Goal: Information Seeking & Learning: Understand process/instructions

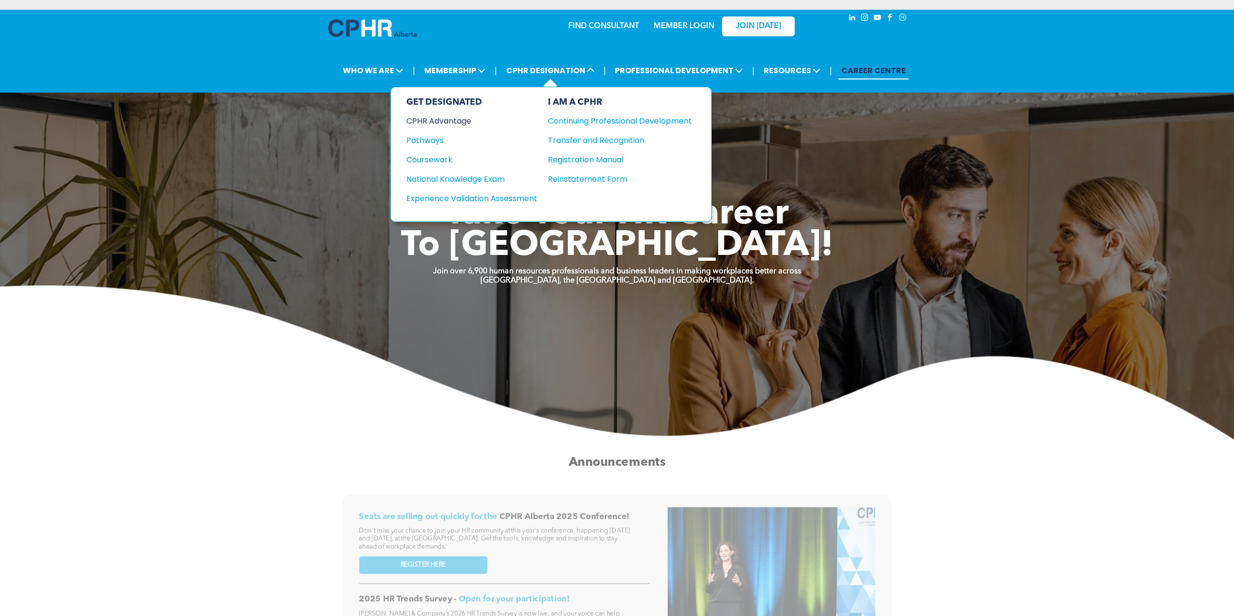
click at [442, 120] on div "CPHR Advantage" at bounding box center [465, 121] width 118 height 12
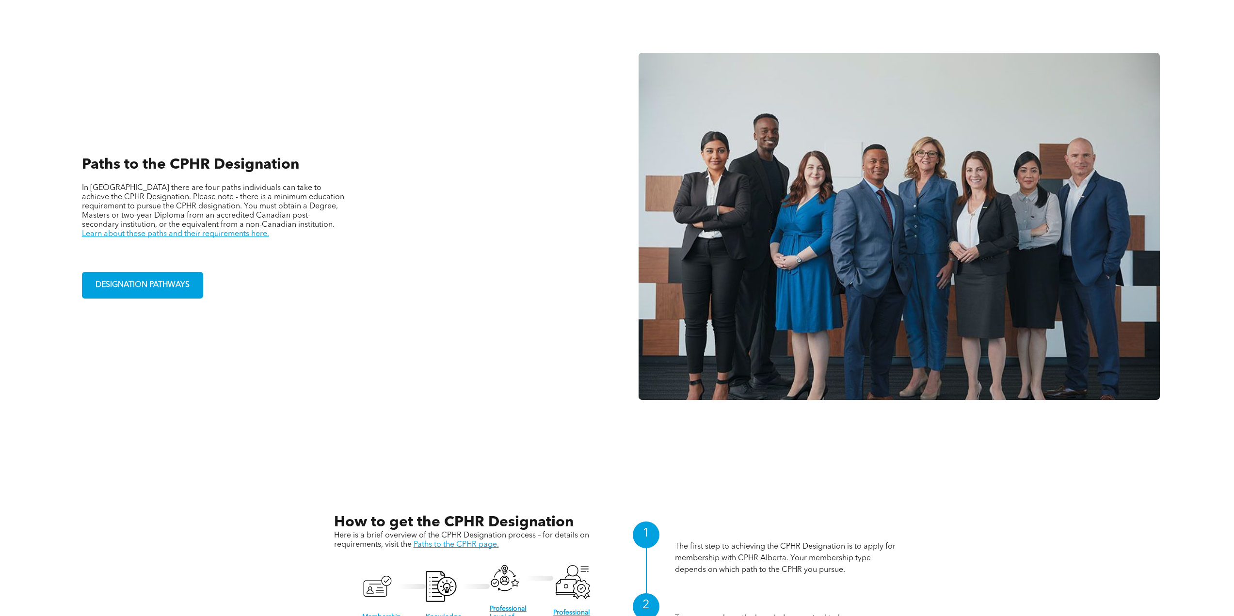
scroll to position [922, 0]
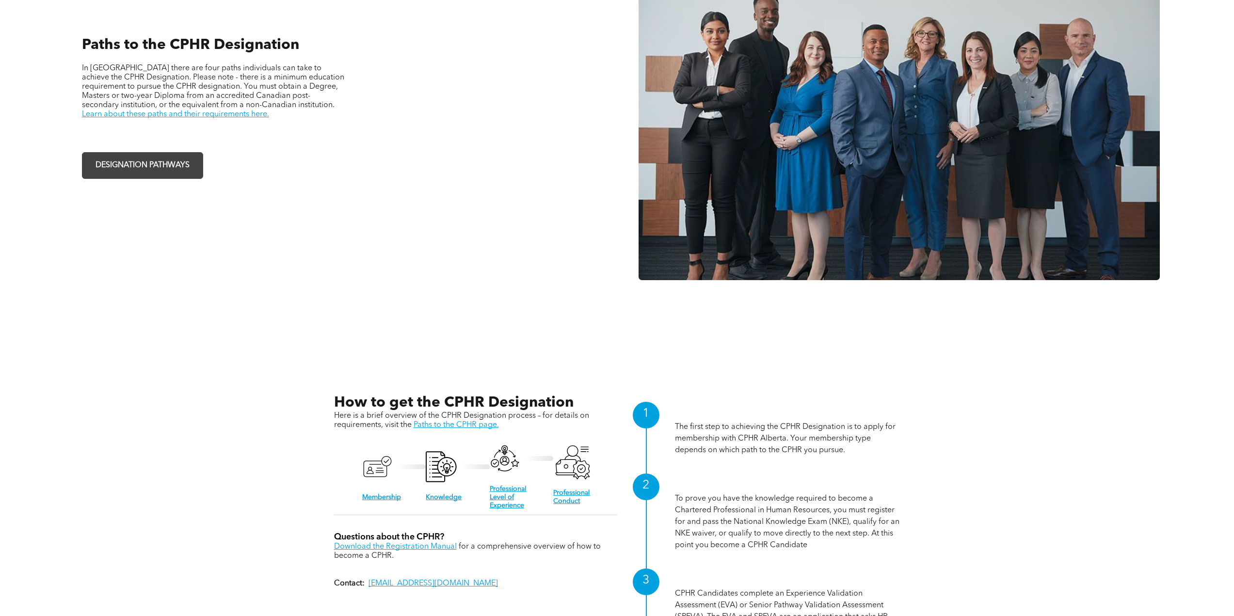
click at [201, 168] on link "DESIGNATION PATHWAYS" at bounding box center [142, 165] width 121 height 27
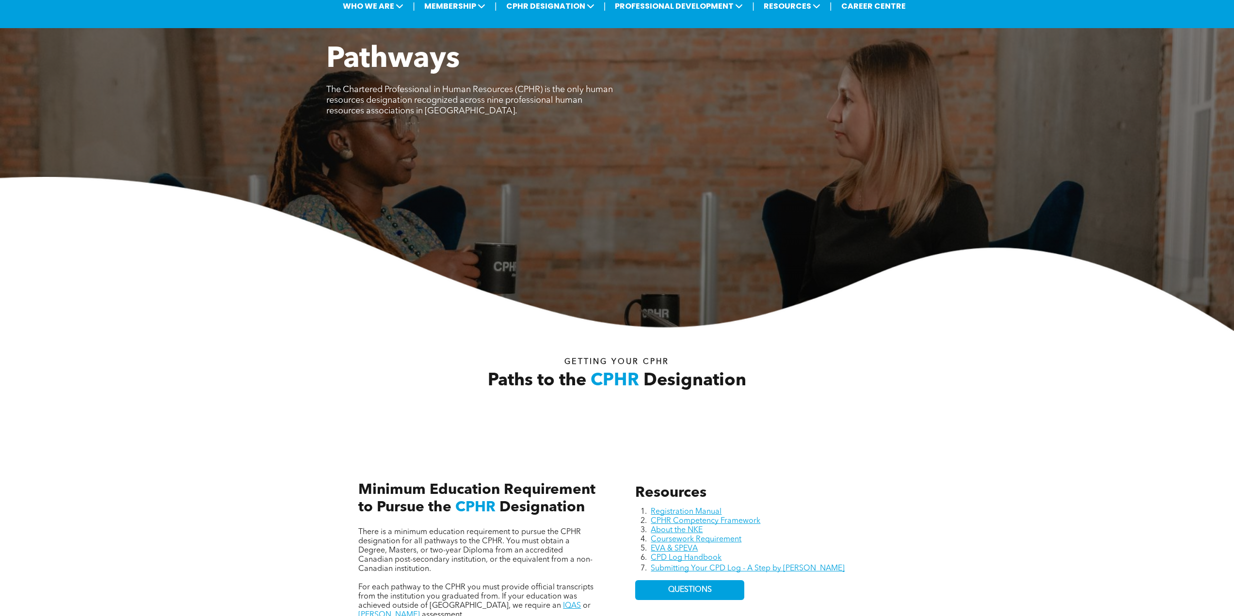
scroll to position [243, 0]
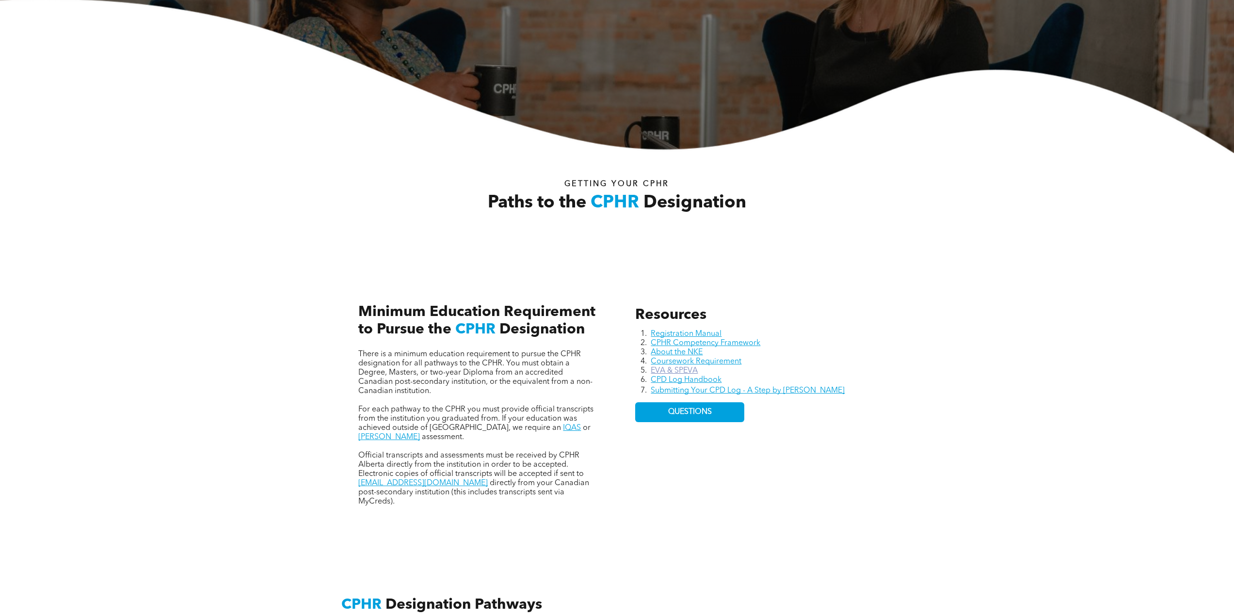
click at [682, 371] on link "EVA & SPEVA" at bounding box center [674, 371] width 47 height 8
click at [694, 358] on link "Coursework Requirement" at bounding box center [696, 362] width 91 height 8
click at [691, 381] on link "CPD Log Handbook" at bounding box center [686, 380] width 71 height 8
click at [753, 469] on div "Resources Registration Manual CPHR Competency Framework About the NKE Coursewor…" at bounding box center [756, 407] width 256 height 216
click at [664, 368] on link "EVA & SPEVA" at bounding box center [674, 371] width 47 height 8
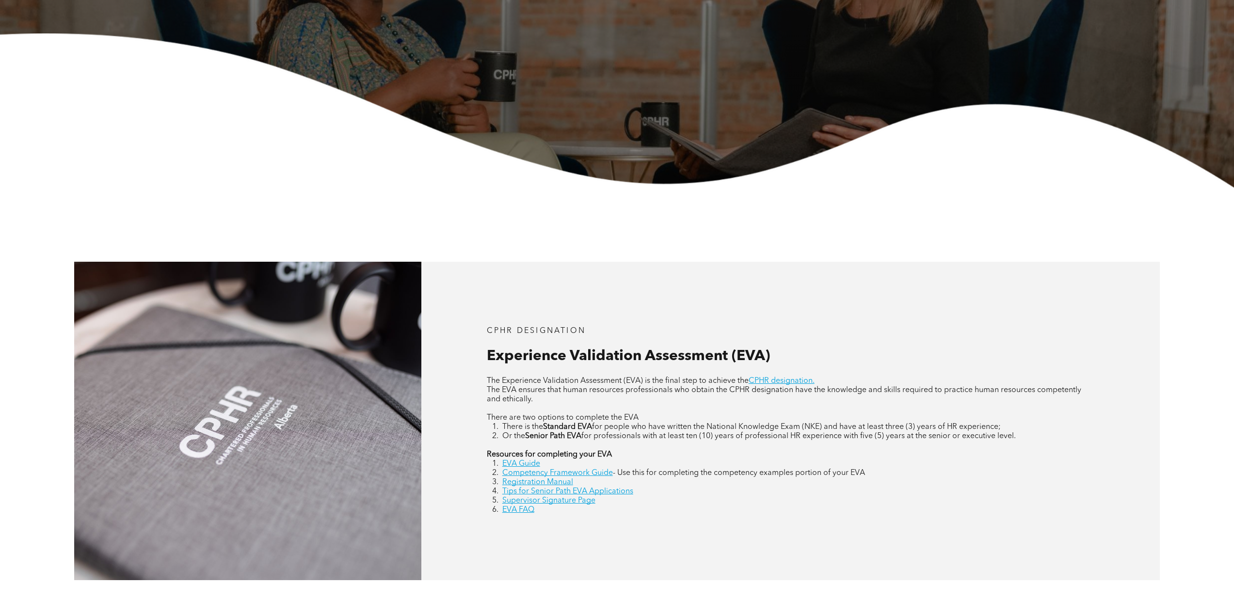
scroll to position [340, 0]
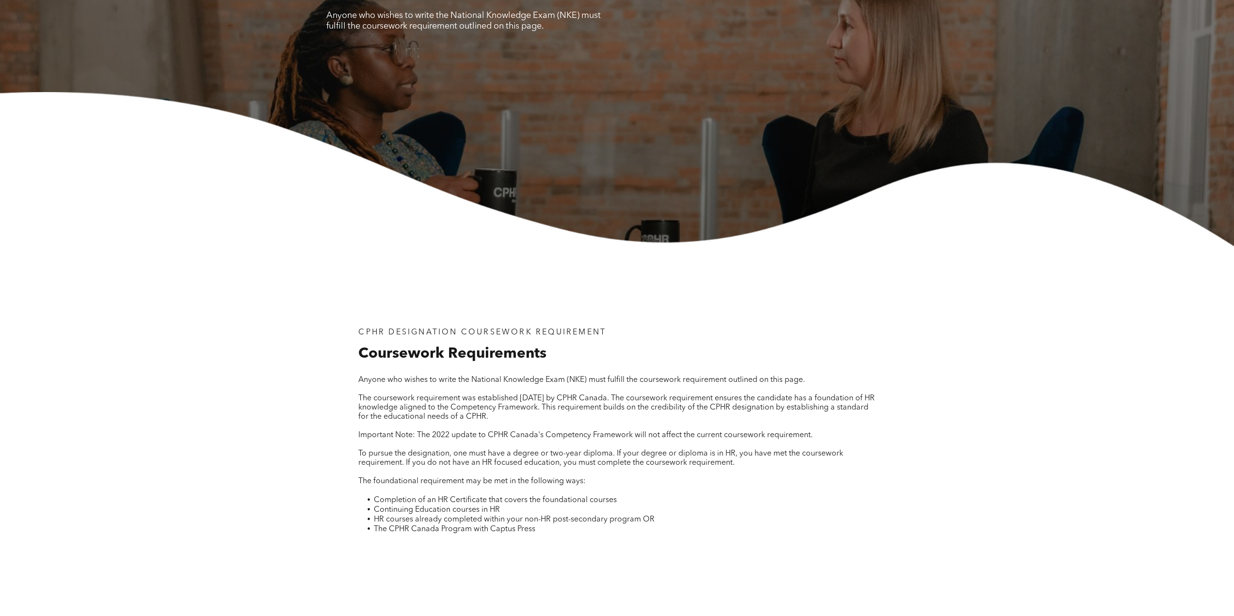
scroll to position [146, 0]
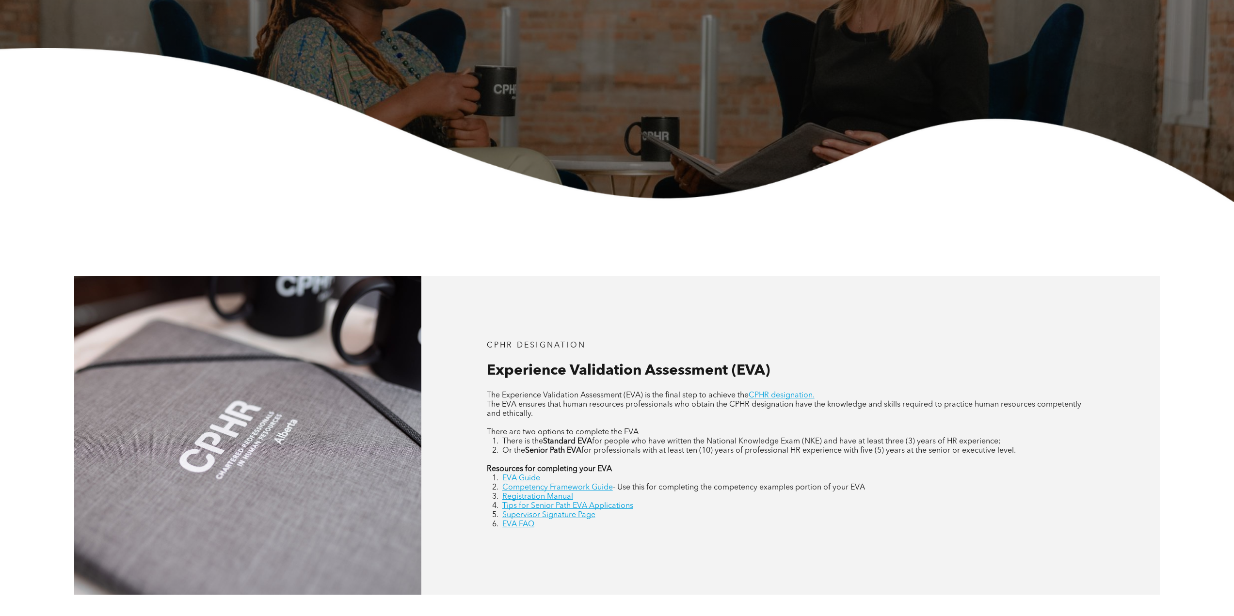
scroll to position [243, 0]
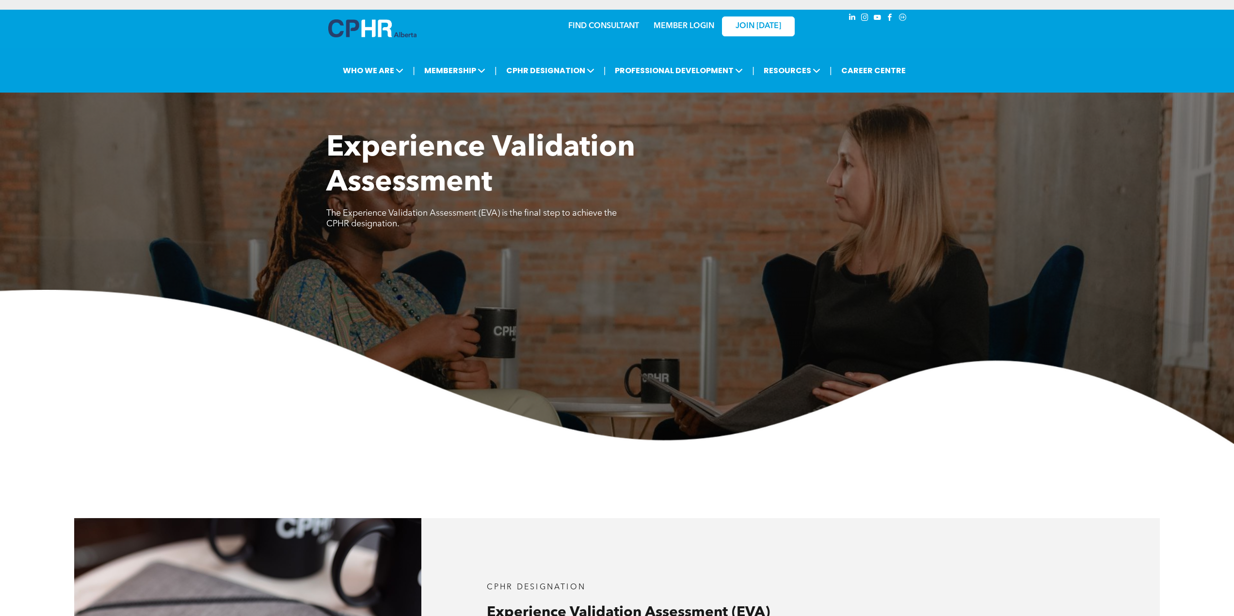
scroll to position [2038, 0]
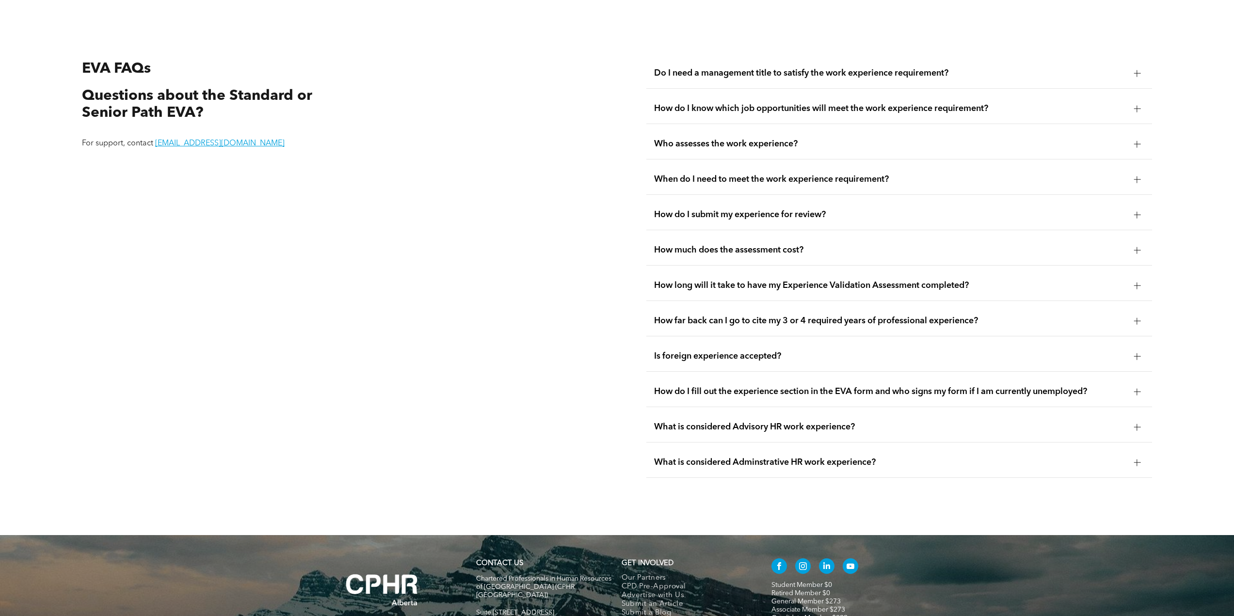
click at [1039, 77] on span "Do I need a management title to satisfy the work experience requirement?" at bounding box center [890, 73] width 472 height 11
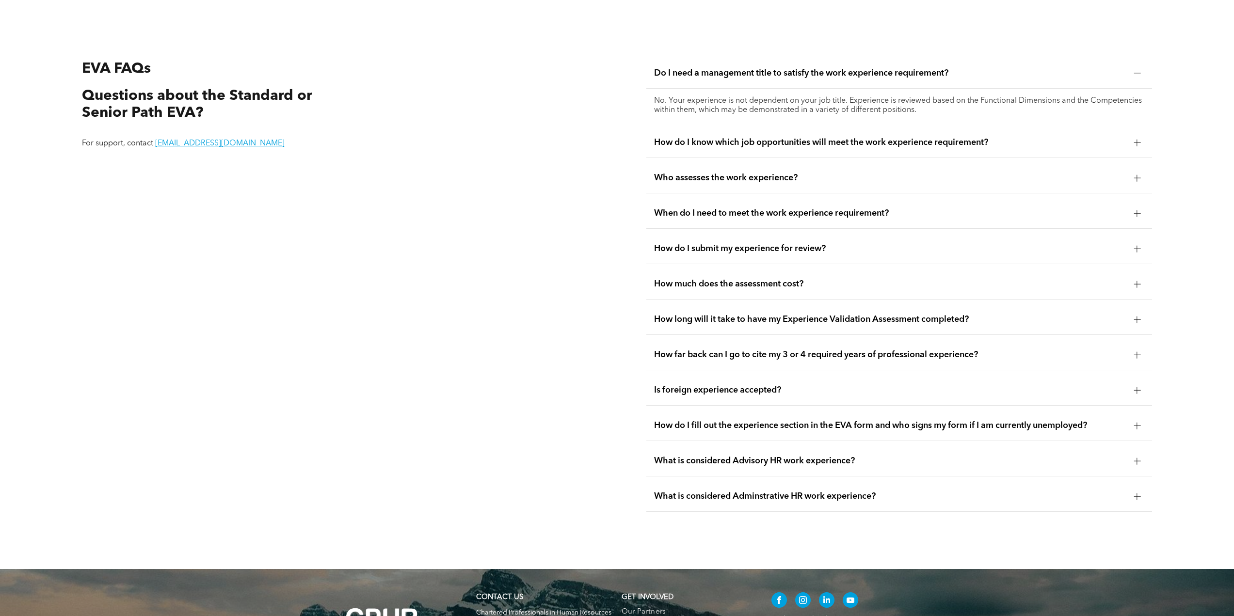
click at [1053, 137] on span "How do I know which job opportunities will meet the work experience requirement?" at bounding box center [890, 142] width 472 height 11
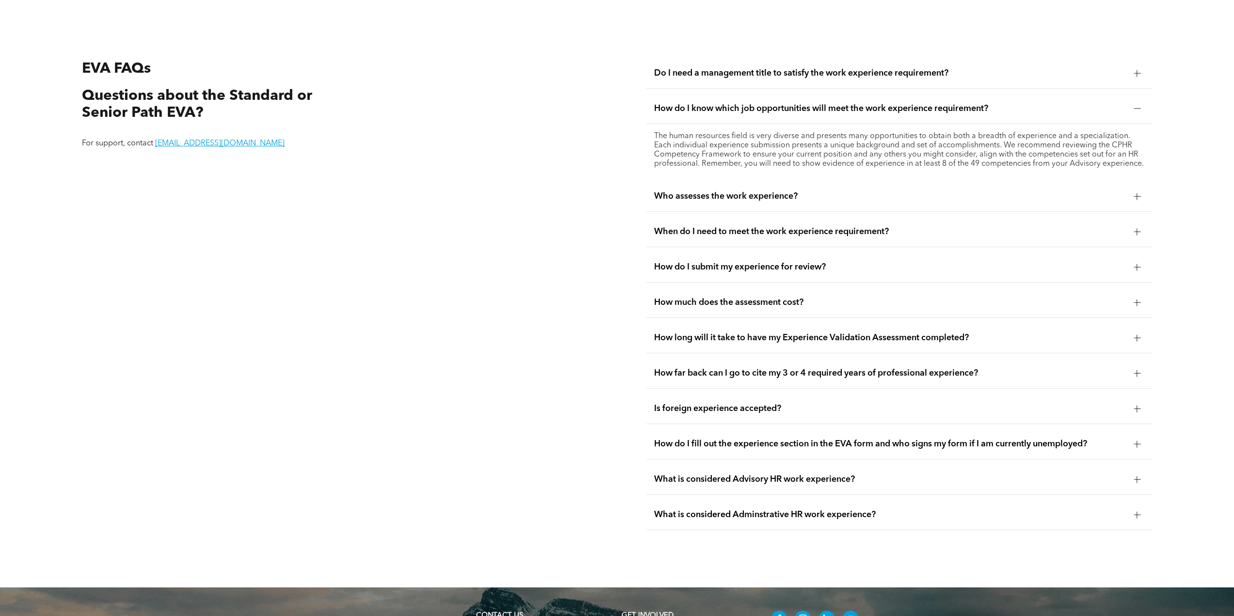
click at [748, 212] on div "Who assesses the work experience?" at bounding box center [900, 196] width 506 height 31
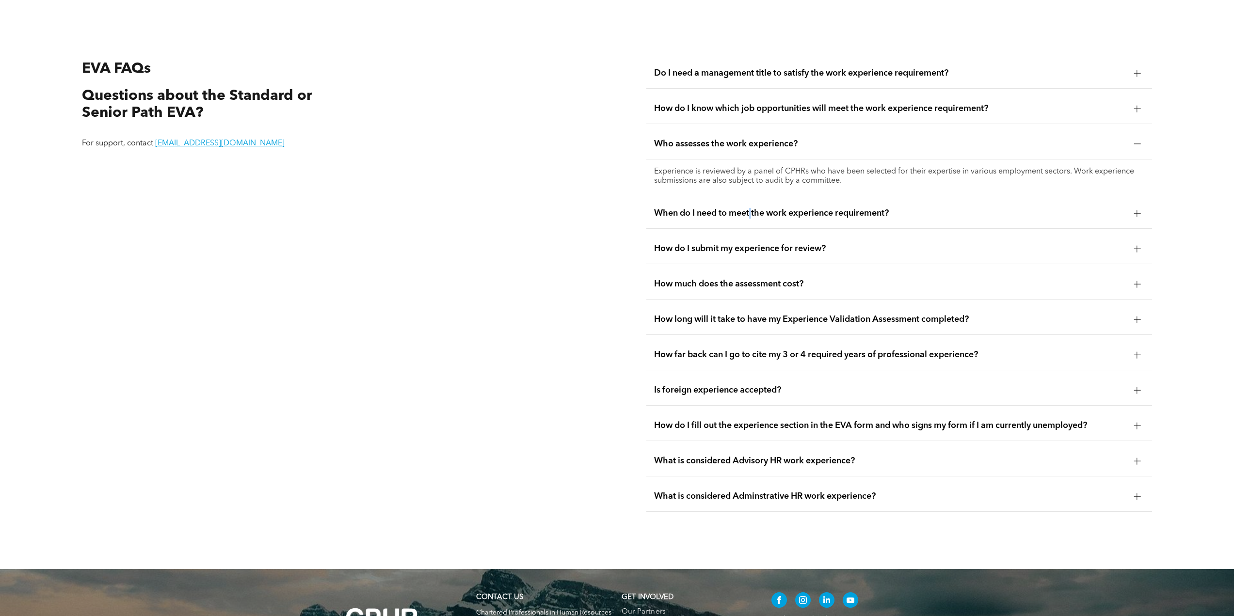
click at [753, 213] on span "When do I need to meet the work experience requirement?" at bounding box center [890, 213] width 472 height 11
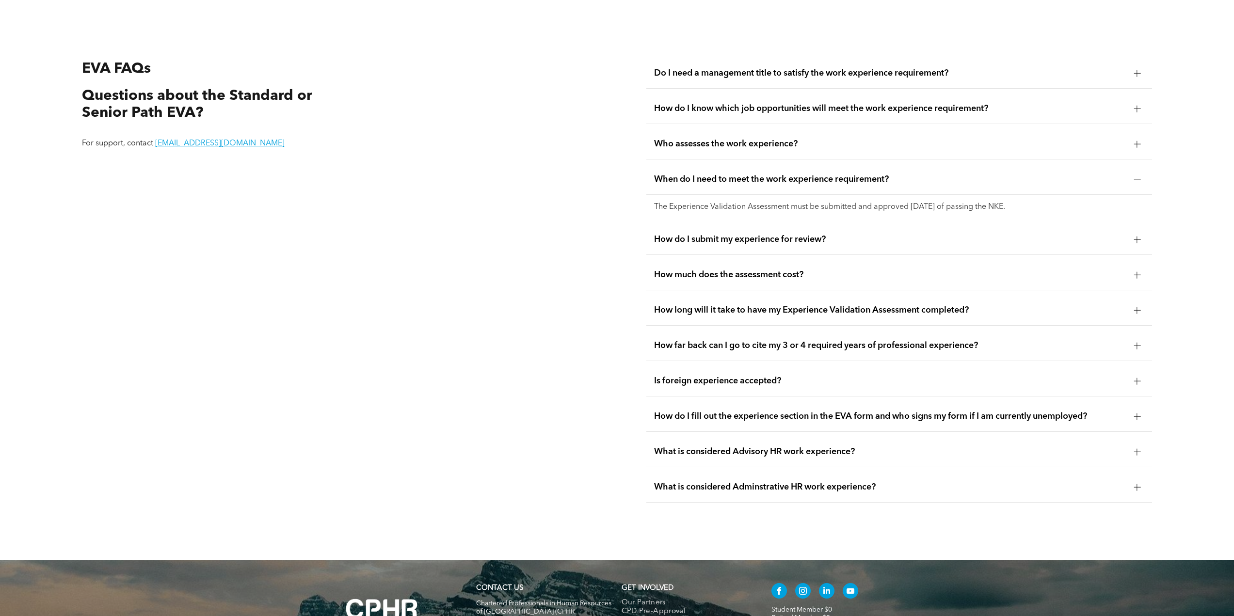
click at [860, 209] on p "The Experience Validation Assessment must be submitted and approved within 10 y…" at bounding box center [899, 207] width 490 height 9
click at [792, 240] on span "How do I submit my experience for review?" at bounding box center [890, 239] width 472 height 11
click at [795, 274] on span "How much does the assessment cost?" at bounding box center [890, 275] width 472 height 11
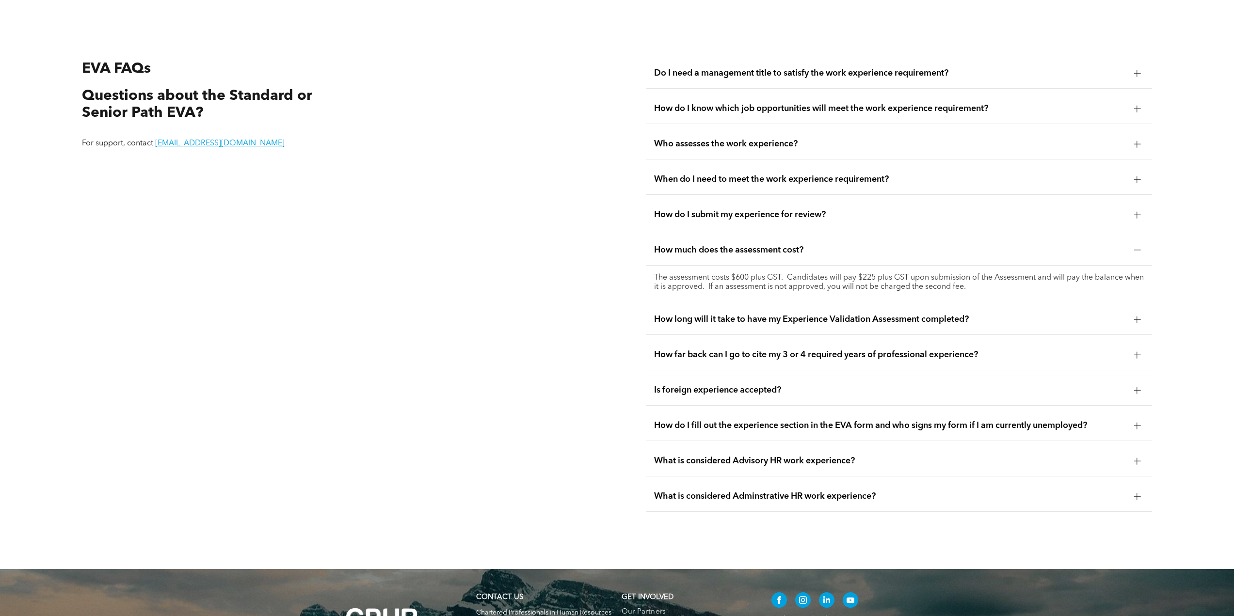
click at [859, 328] on div "How long will it take to have my Experience Validation Assessment completed?" at bounding box center [900, 320] width 506 height 31
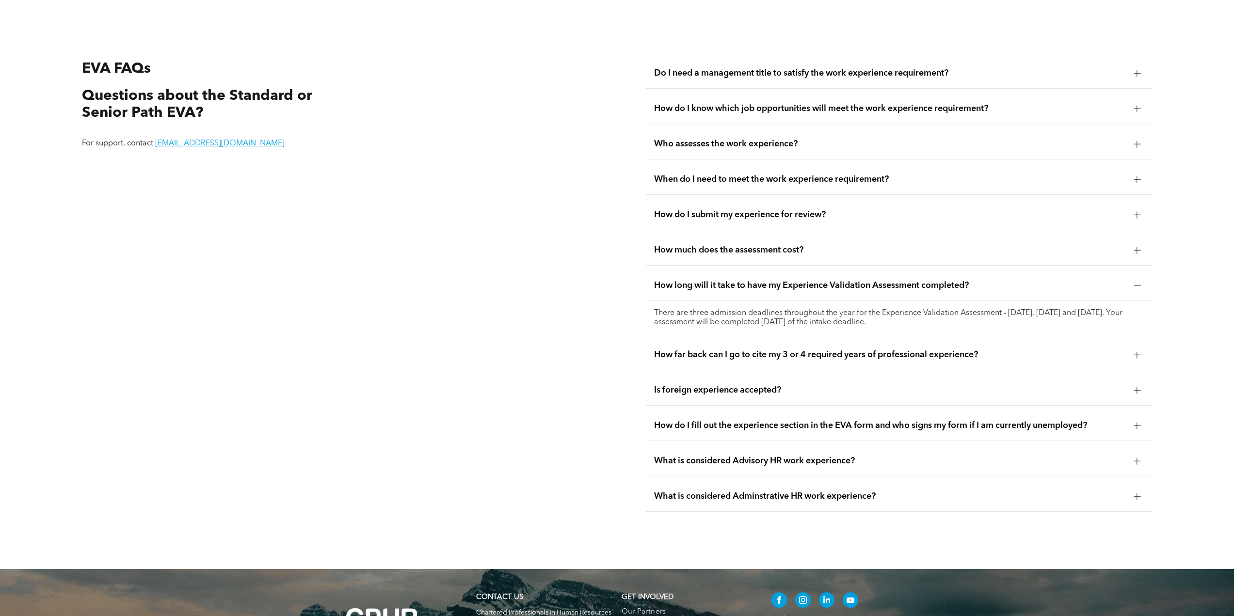
click at [867, 360] on div "How far back can I go to cite my 3 or 4 required years of professional experien…" at bounding box center [900, 355] width 506 height 31
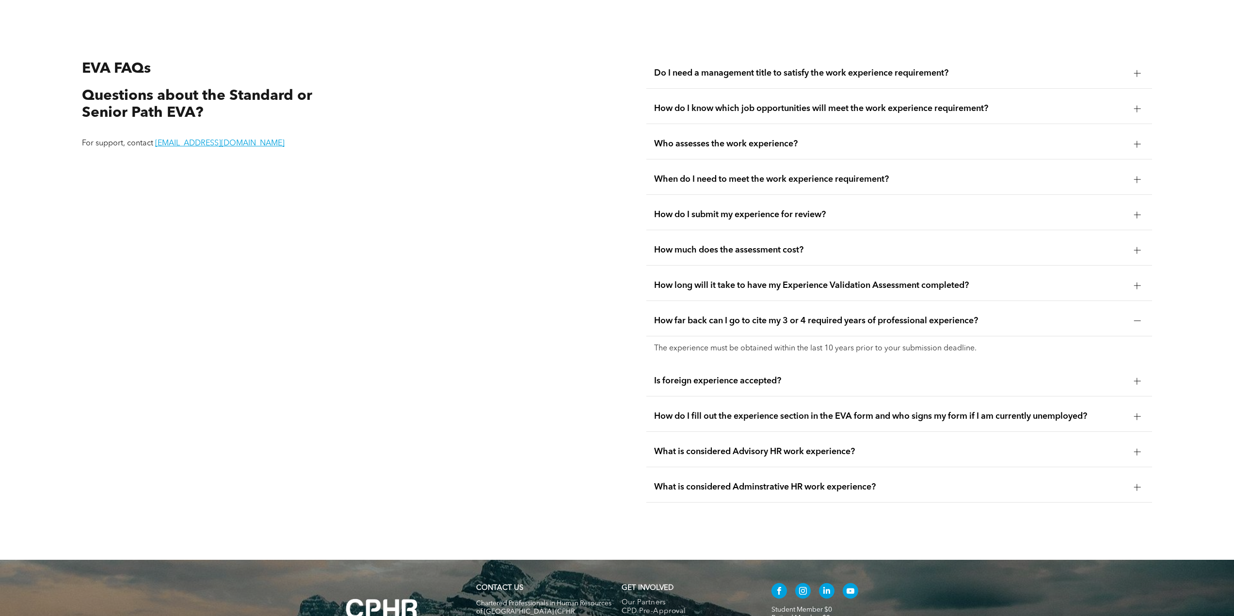
click at [779, 388] on div "Is foreign experience accepted?" at bounding box center [900, 381] width 506 height 31
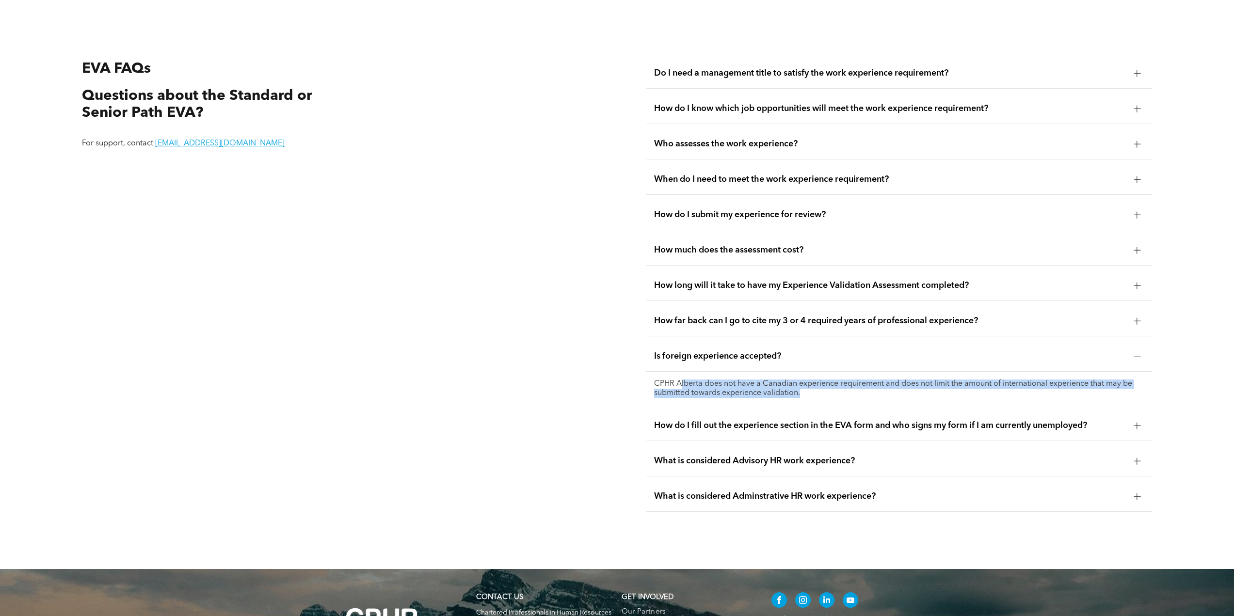
drag, startPoint x: 681, startPoint y: 375, endPoint x: 803, endPoint y: 394, distance: 122.7
click at [802, 394] on div "CPHR Alberta does not have a Canadian experience requirement and does not limit…" at bounding box center [900, 389] width 506 height 34
click at [836, 395] on p "CPHR Alberta does not have a Canadian experience requirement and does not limit…" at bounding box center [899, 389] width 490 height 18
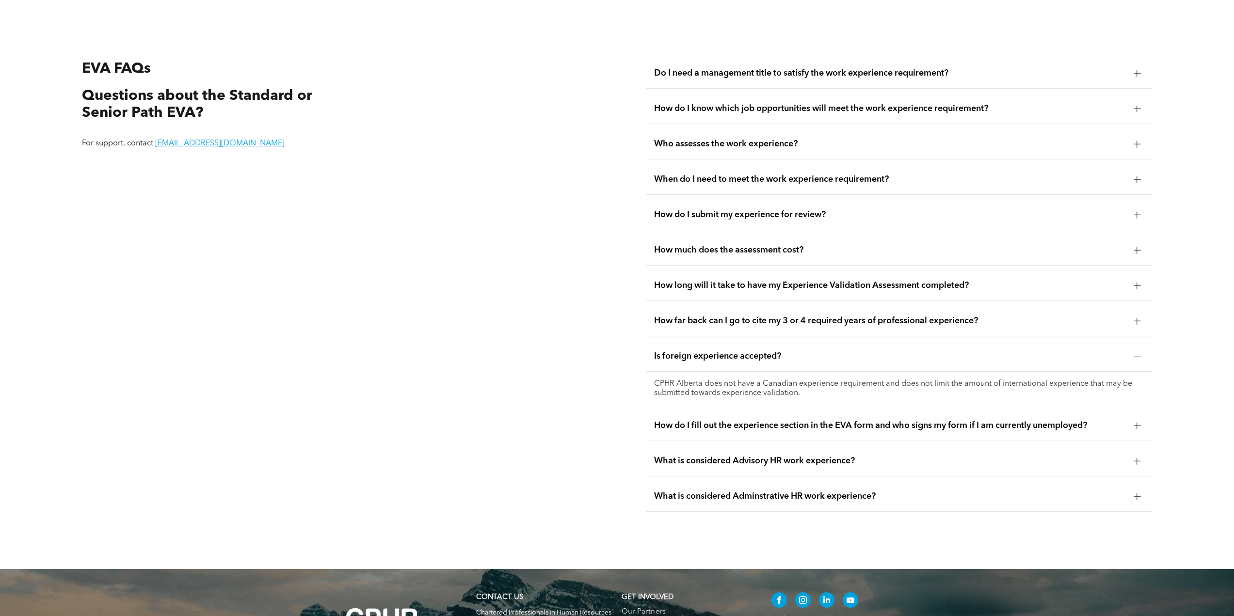
click at [843, 435] on div "How do I fill out the experience section in the EVA form and who signs my form …" at bounding box center [900, 426] width 506 height 31
click at [797, 465] on span "What is considered Advisory HR work experience?" at bounding box center [890, 461] width 472 height 11
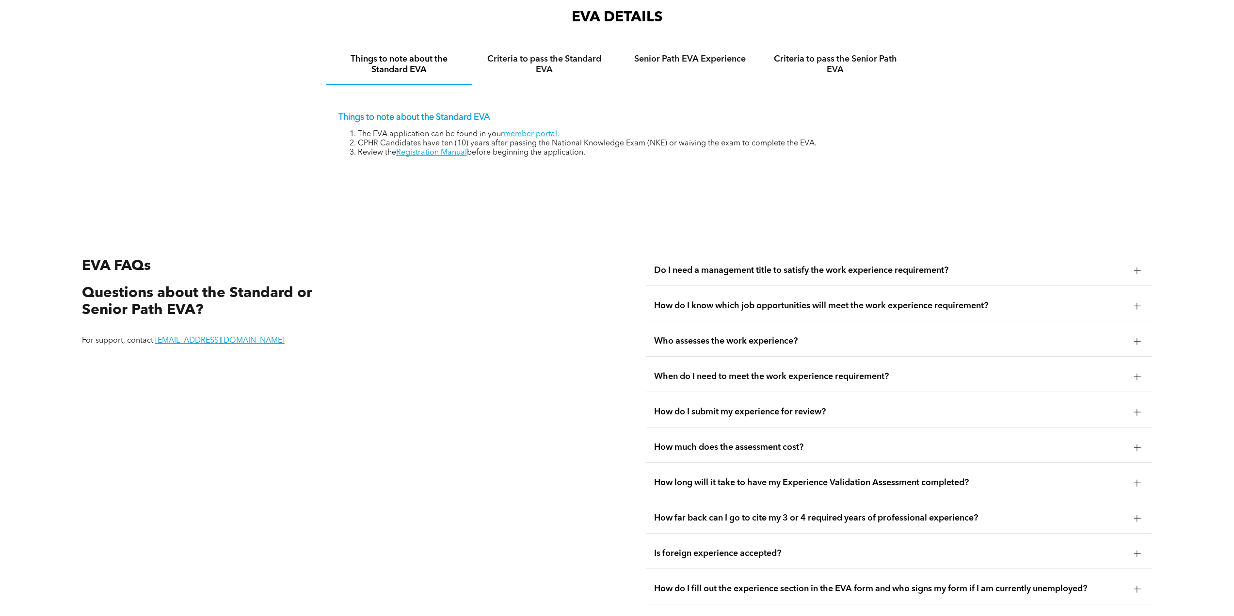
scroll to position [1747, 0]
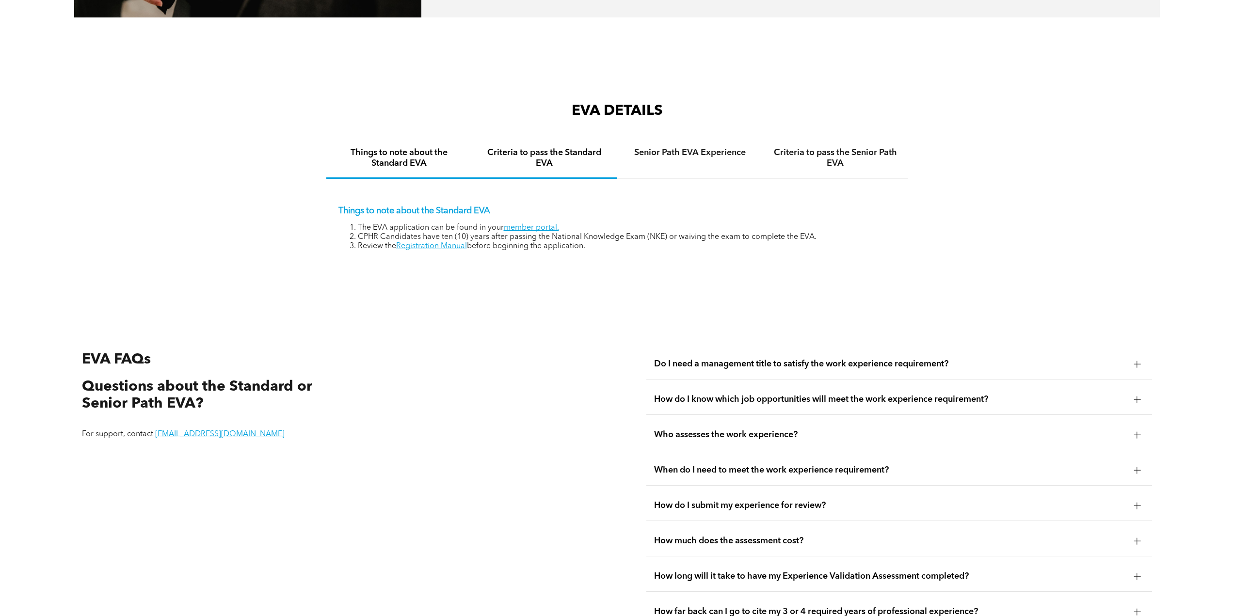
click at [559, 170] on div "Criteria to pass the Standard EVA" at bounding box center [545, 159] width 146 height 40
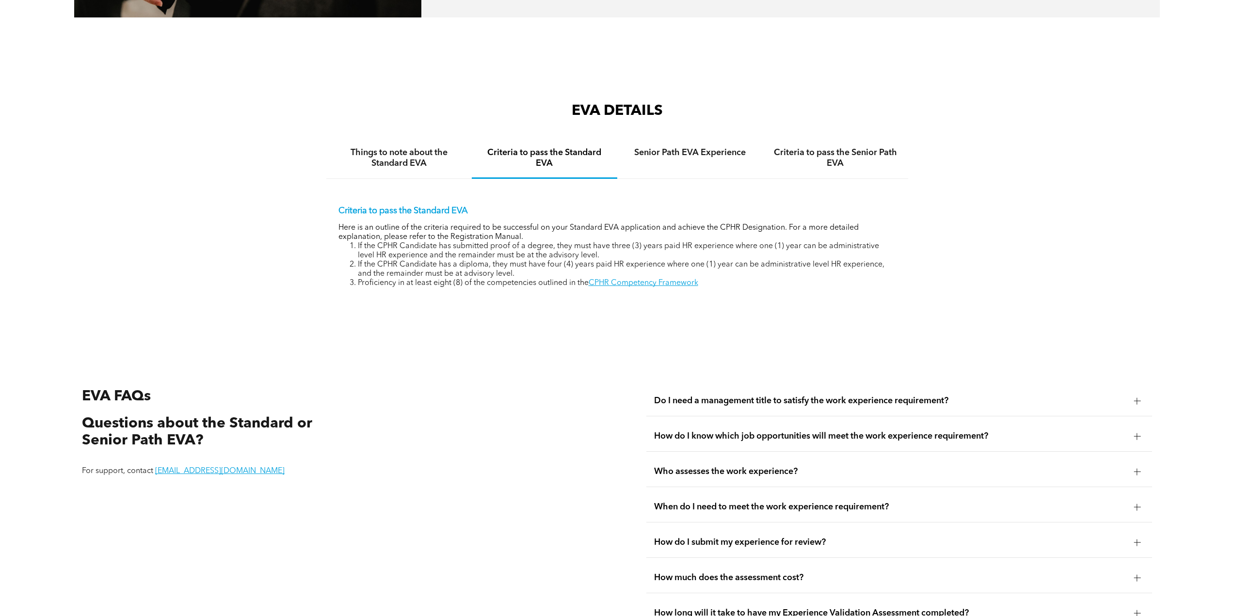
click at [630, 377] on div "EVA FAQs Questions about the Standard or Senior Path EVA? For support, contact …" at bounding box center [617, 618] width 1234 height 578
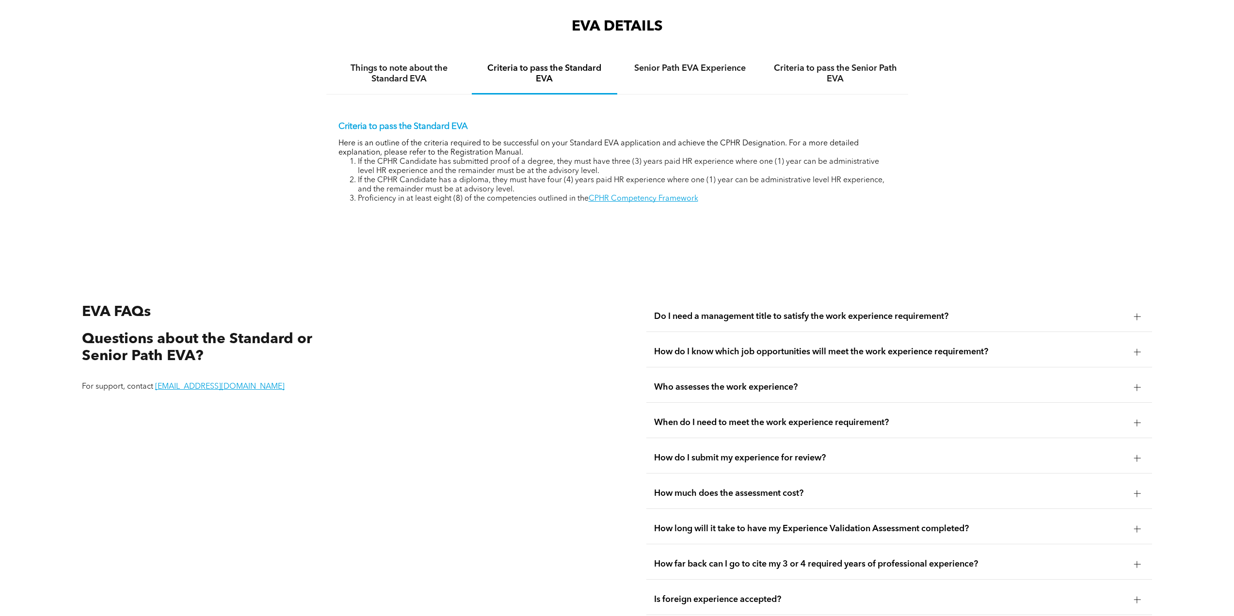
scroll to position [1990, 0]
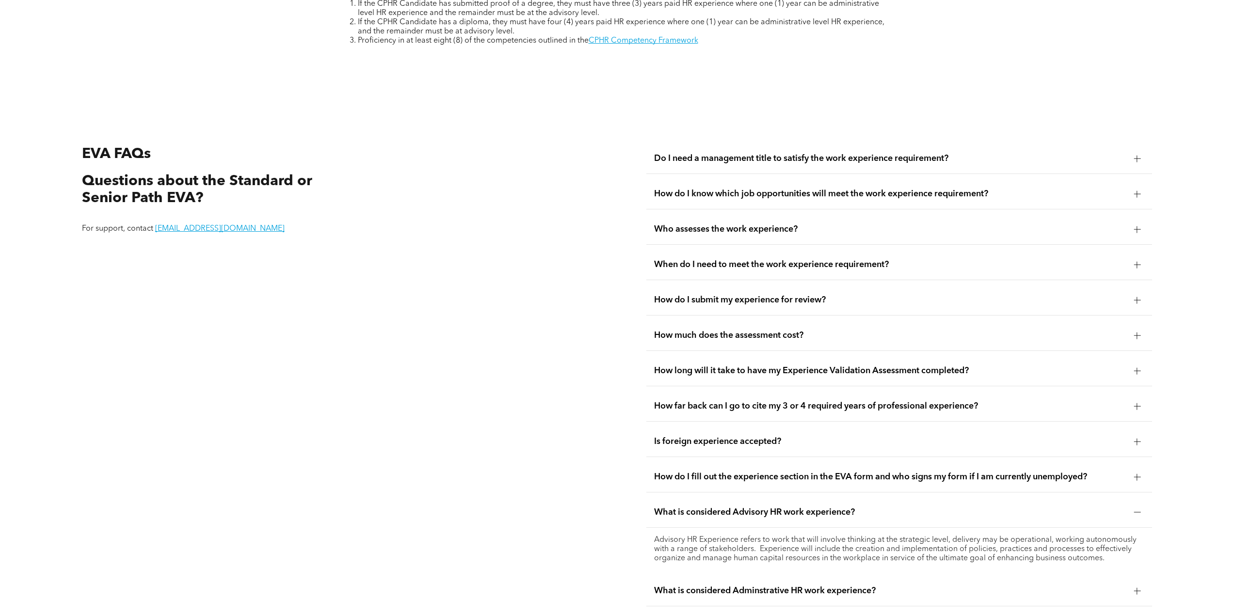
click at [823, 500] on div "What is considered Advisory HR work experience?" at bounding box center [900, 513] width 506 height 31
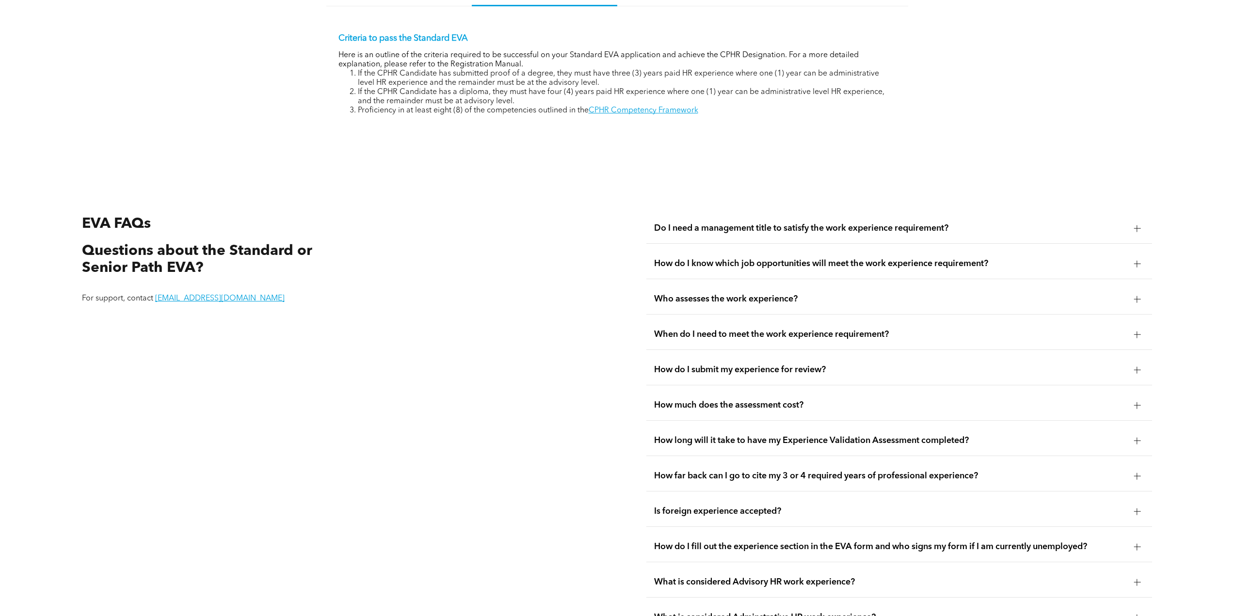
scroll to position [1650, 0]
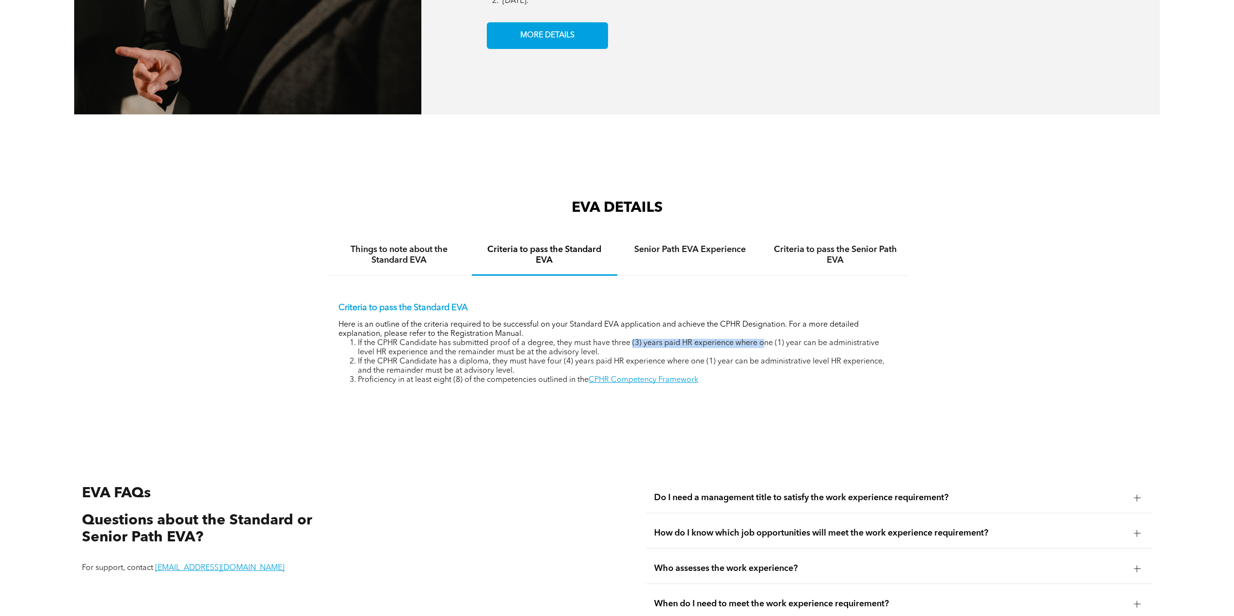
drag, startPoint x: 631, startPoint y: 341, endPoint x: 764, endPoint y: 341, distance: 132.9
click at [764, 341] on li "If the CPHR Candidate has submitted proof of a degree, they must have three (3)…" at bounding box center [627, 348] width 538 height 18
click at [679, 345] on li "If the CPHR Candidate has submitted proof of a degree, they must have three (3)…" at bounding box center [627, 348] width 538 height 18
click at [726, 339] on li "If the CPHR Candidate has submitted proof of a degree, they must have three (3)…" at bounding box center [627, 348] width 538 height 18
drag, startPoint x: 732, startPoint y: 340, endPoint x: 849, endPoint y: 343, distance: 116.4
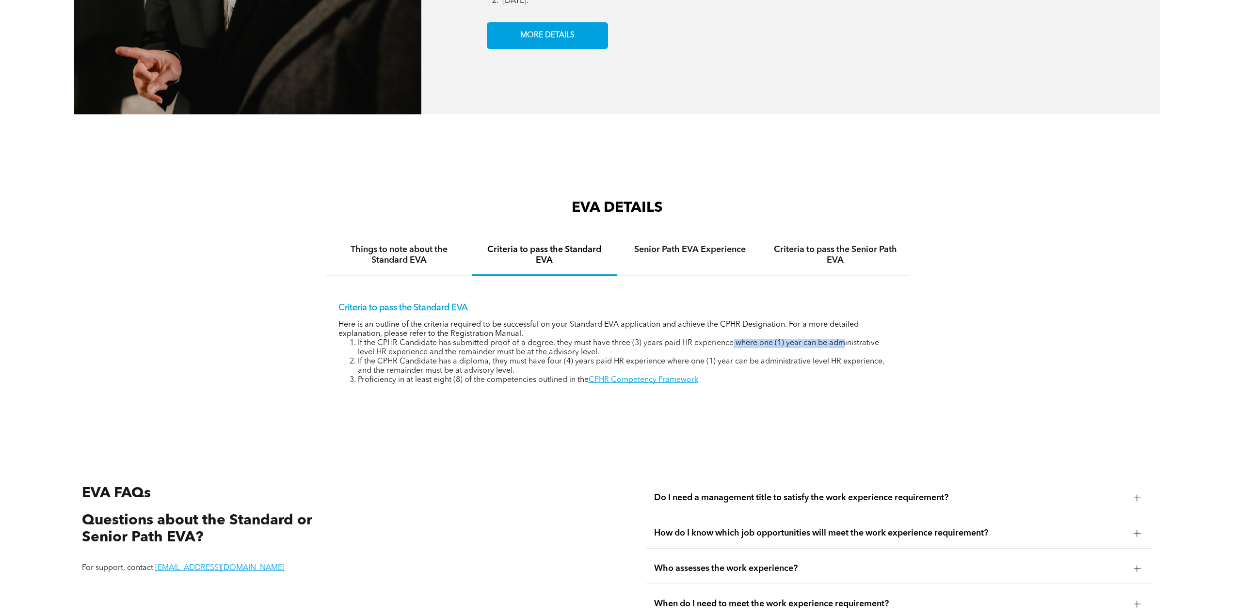
click at [844, 343] on li "If the CPHR Candidate has submitted proof of a degree, they must have three (3)…" at bounding box center [627, 348] width 538 height 18
click at [851, 343] on li "If the CPHR Candidate has submitted proof of a degree, they must have three (3)…" at bounding box center [627, 348] width 538 height 18
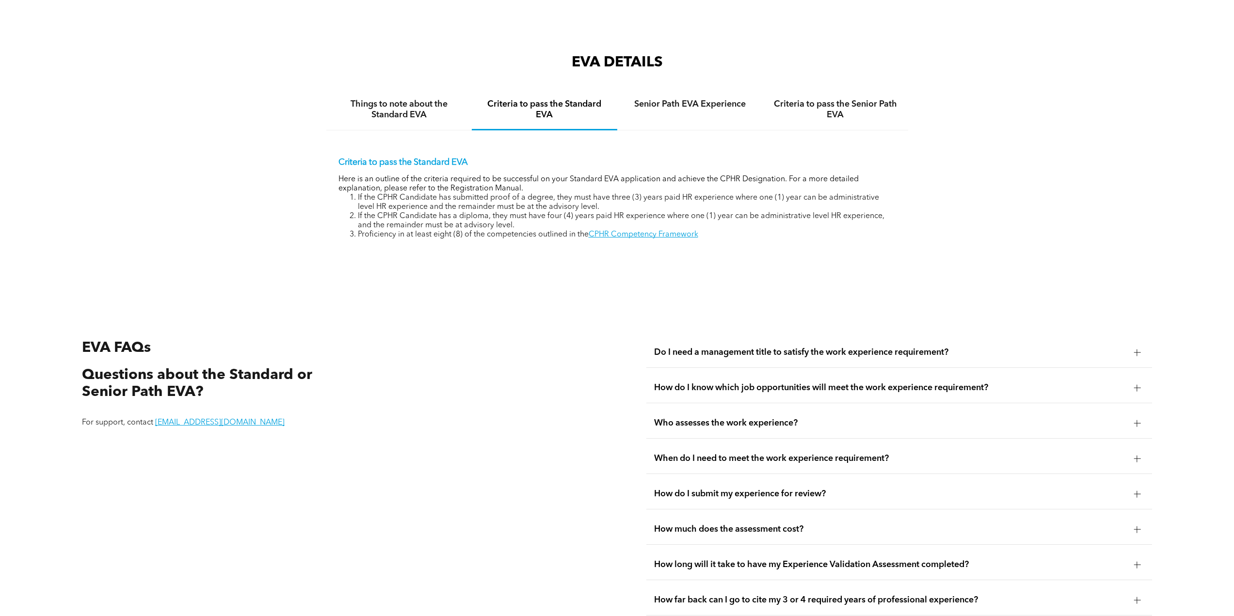
scroll to position [2038, 0]
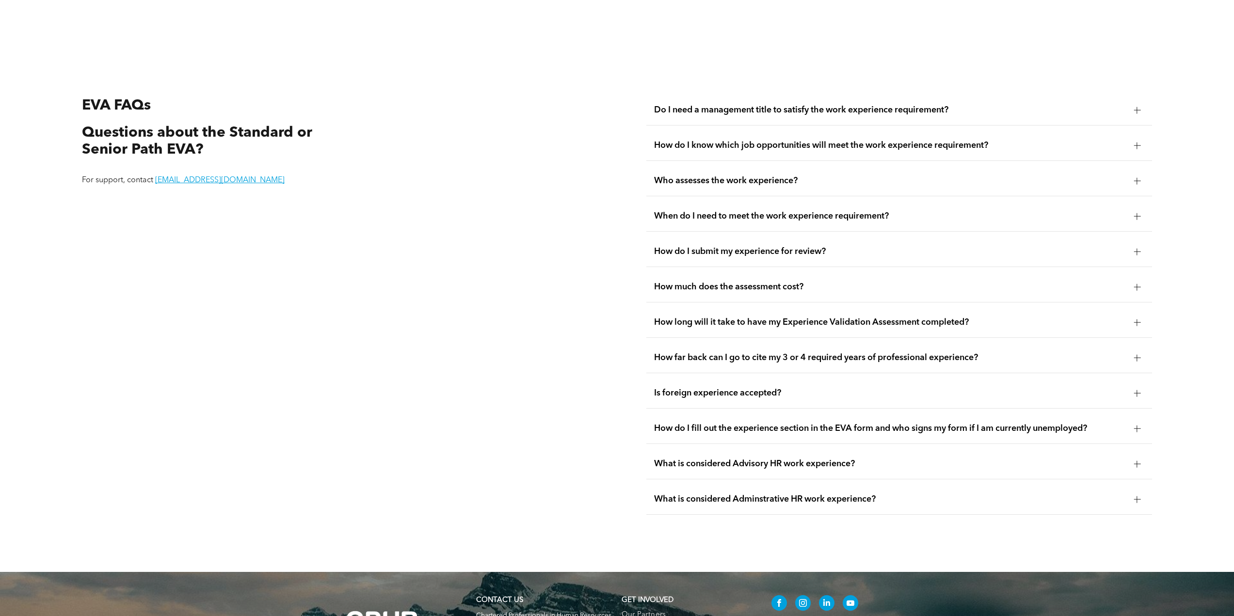
click at [840, 460] on span "What is considered Advisory HR work experience?" at bounding box center [890, 464] width 472 height 11
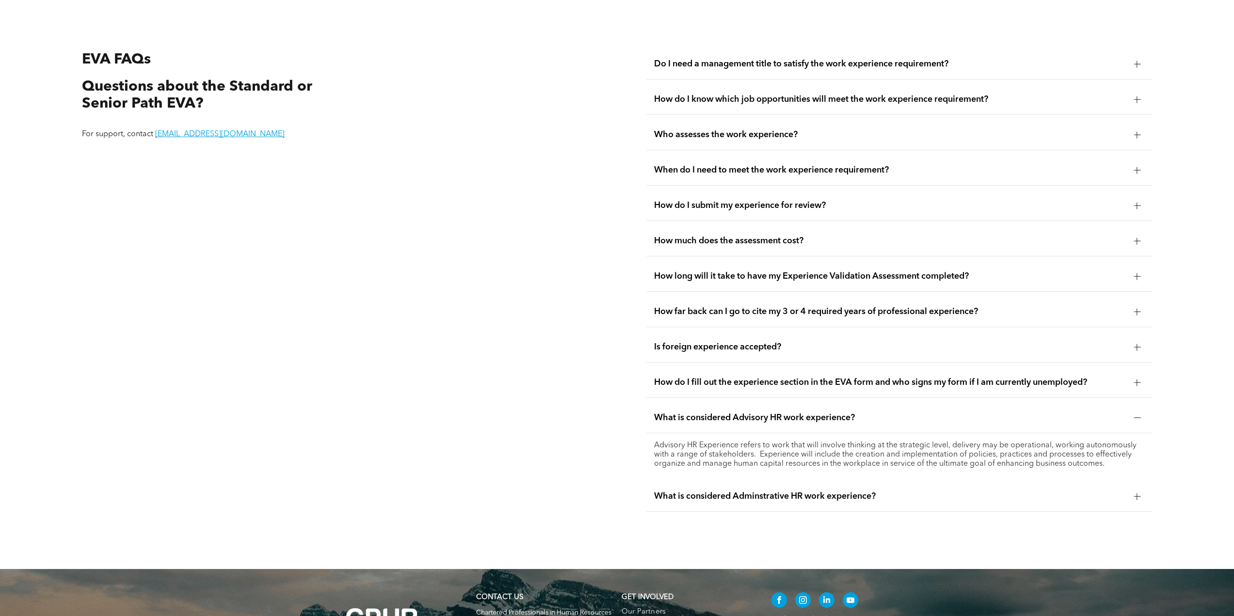
scroll to position [2087, 0]
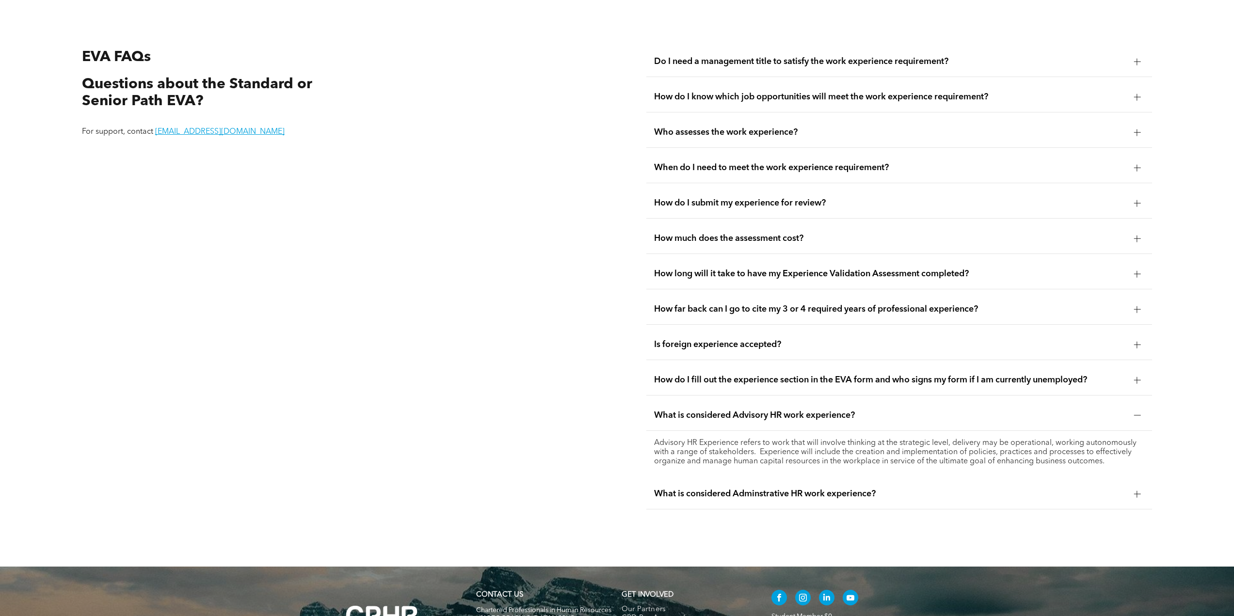
click at [979, 489] on span "What is considered Adminstrative HR work experience?" at bounding box center [890, 494] width 472 height 11
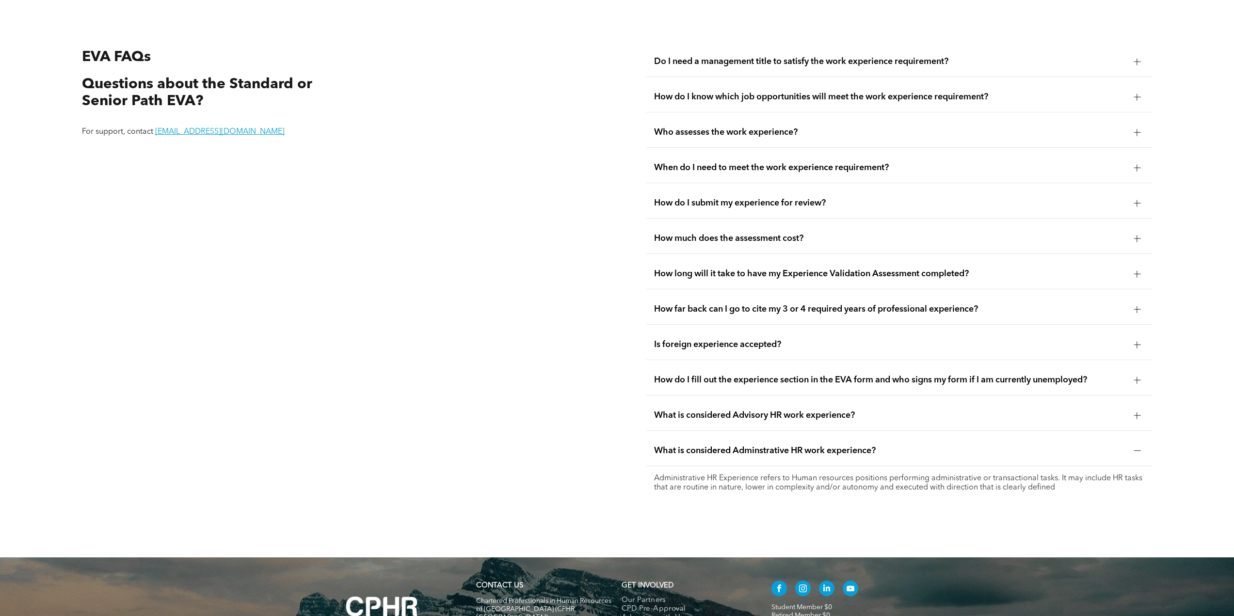
click at [860, 446] on span "What is considered Adminstrative HR work experience?" at bounding box center [890, 451] width 472 height 11
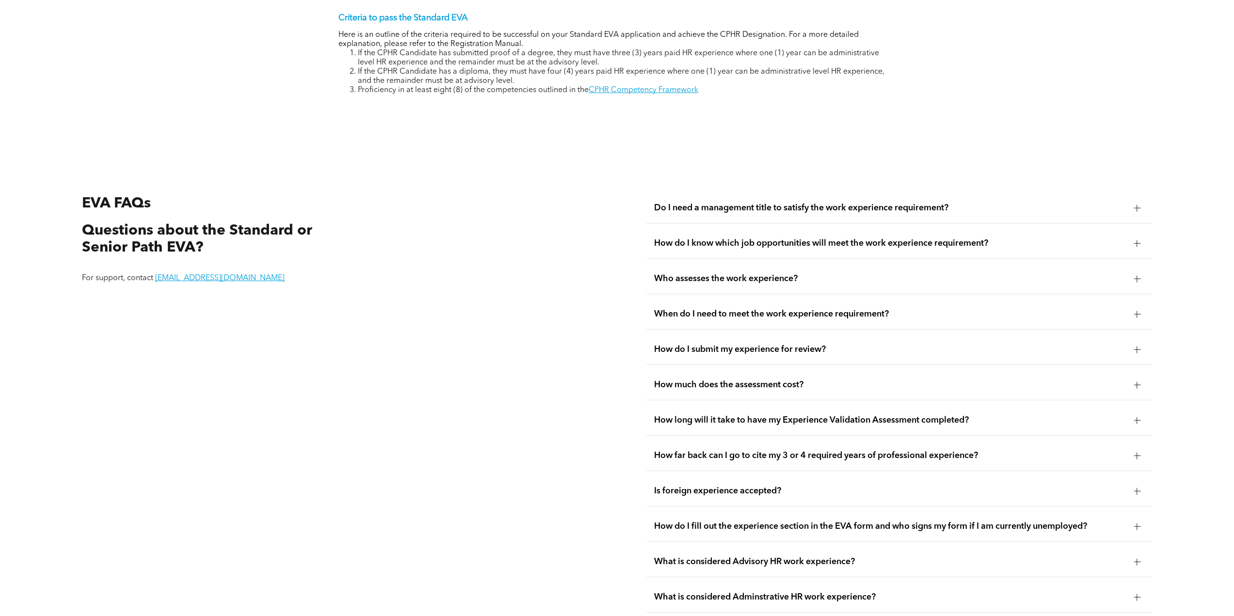
scroll to position [1937, 0]
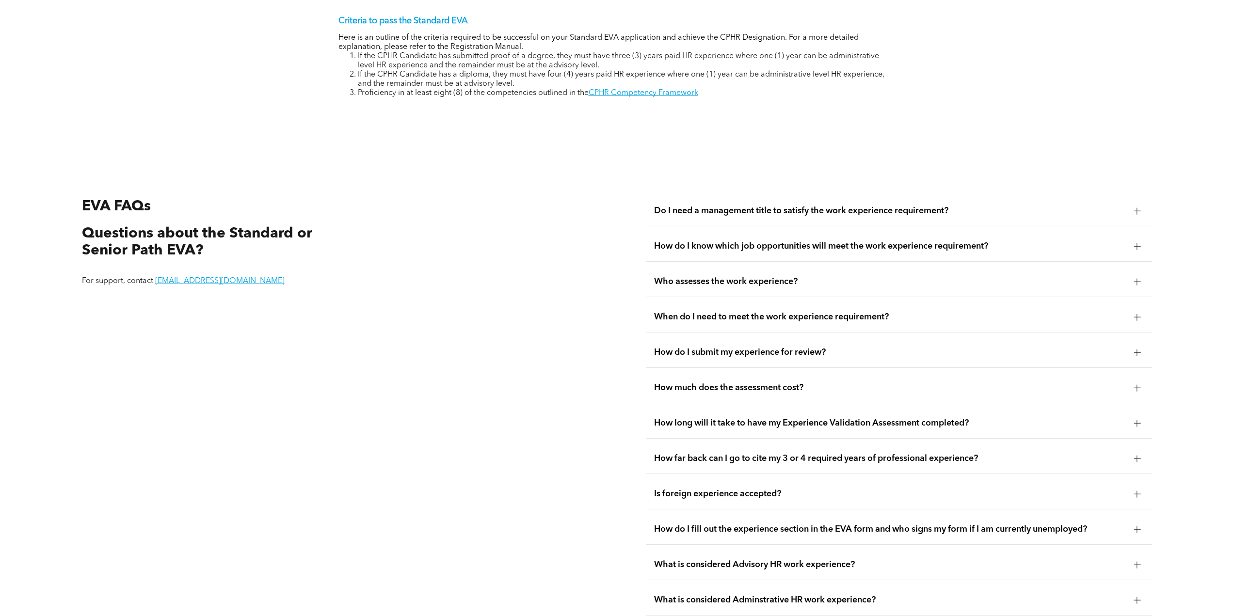
drag, startPoint x: 820, startPoint y: 428, endPoint x: 527, endPoint y: 336, distance: 306.6
click at [527, 336] on div "EVA FAQs Questions about the Standard or Senior Path EVA? For support, contact …" at bounding box center [334, 406] width 521 height 436
